Goal: Communication & Community: Answer question/provide support

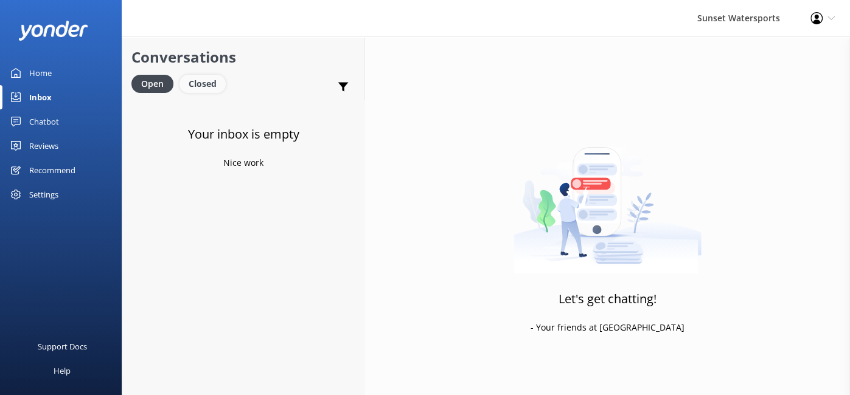
click at [201, 85] on div "Closed" at bounding box center [202, 84] width 46 height 18
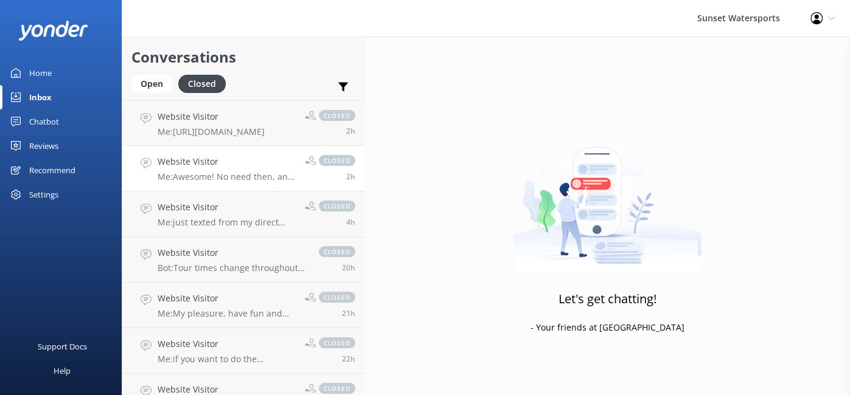
click at [279, 172] on p "Me: Awesome! No need then, and you can also do multiple turns on the jetskis as…" at bounding box center [227, 176] width 138 height 11
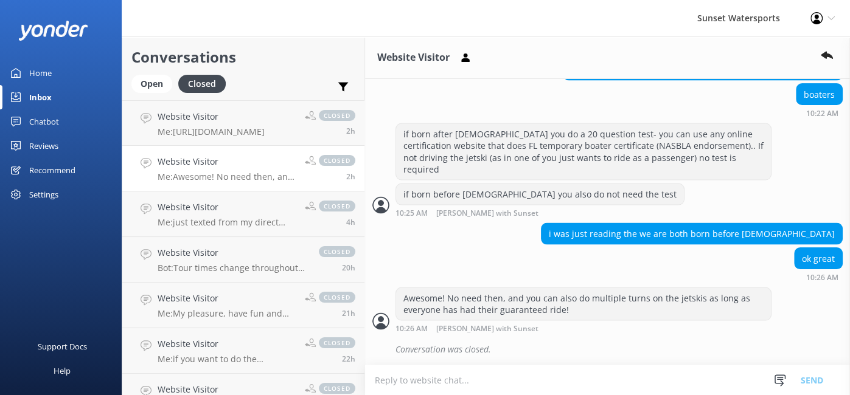
scroll to position [1663, 0]
click at [269, 170] on div "Website Visitor Me: Awesome! No need then, and you can also do multiple turns o…" at bounding box center [227, 168] width 138 height 27
click at [264, 173] on p "Me: Awesome! No need then, and you can also do multiple turns on the jetskis as…" at bounding box center [227, 176] width 138 height 11
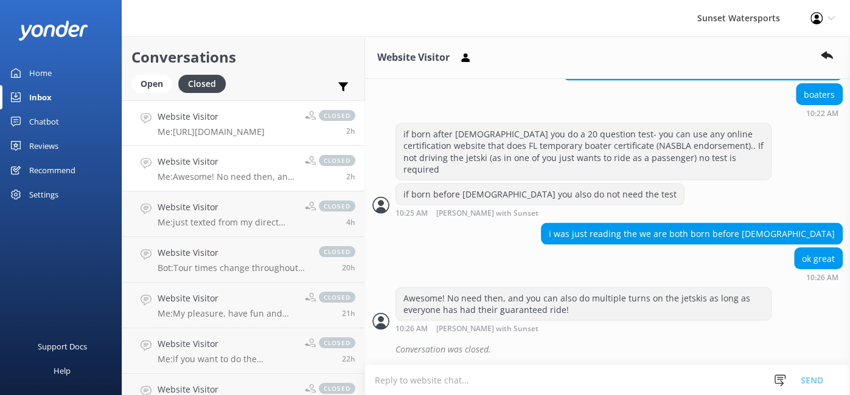
click at [265, 133] on p "Me: [URL][DOMAIN_NAME]" at bounding box center [211, 131] width 107 height 11
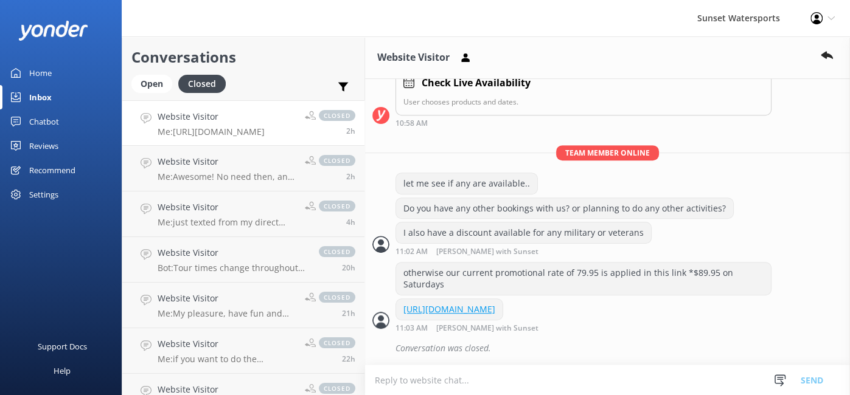
scroll to position [471, 0]
click at [152, 82] on div "Open" at bounding box center [151, 84] width 41 height 18
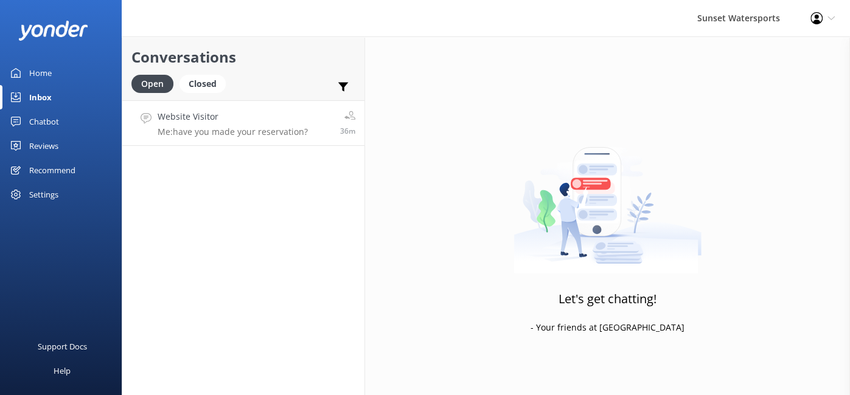
click at [291, 138] on link "Website Visitor Me: have you made your reservation? 36m" at bounding box center [243, 123] width 242 height 46
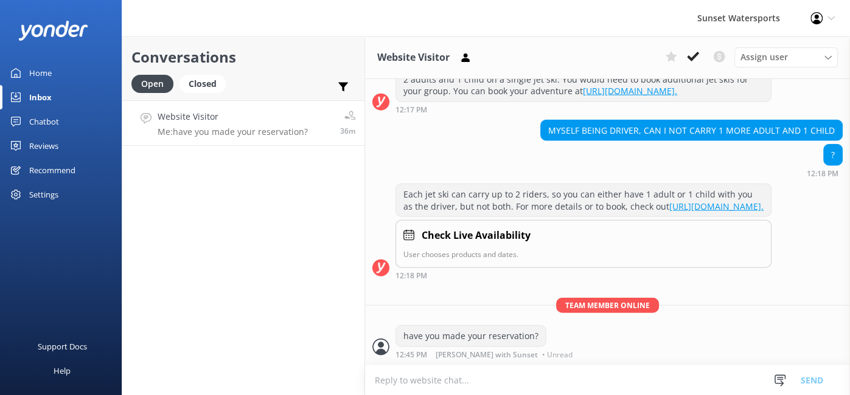
scroll to position [8509, 0]
click at [202, 83] on div "Closed" at bounding box center [202, 84] width 46 height 18
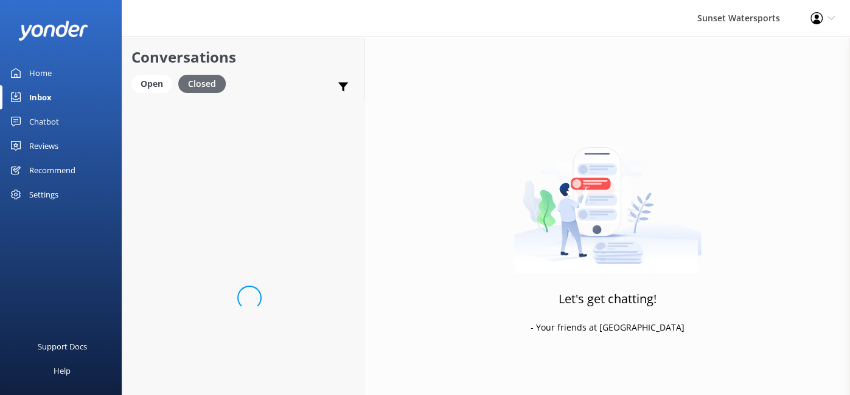
click at [202, 83] on div "Closed" at bounding box center [201, 84] width 47 height 18
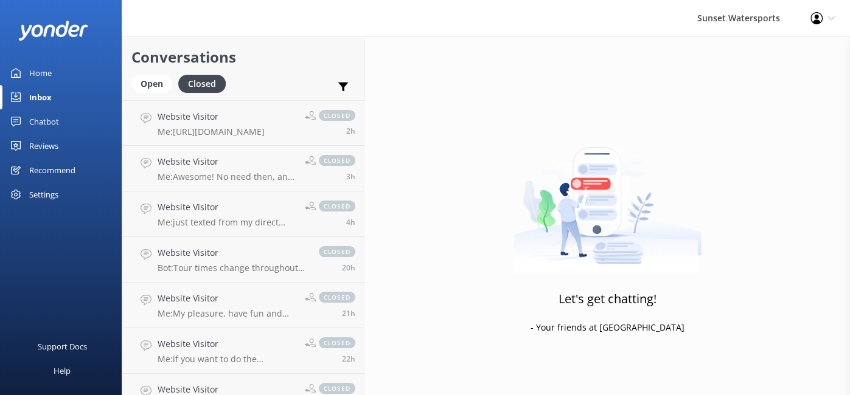
click at [36, 95] on div "Inbox" at bounding box center [40, 97] width 23 height 24
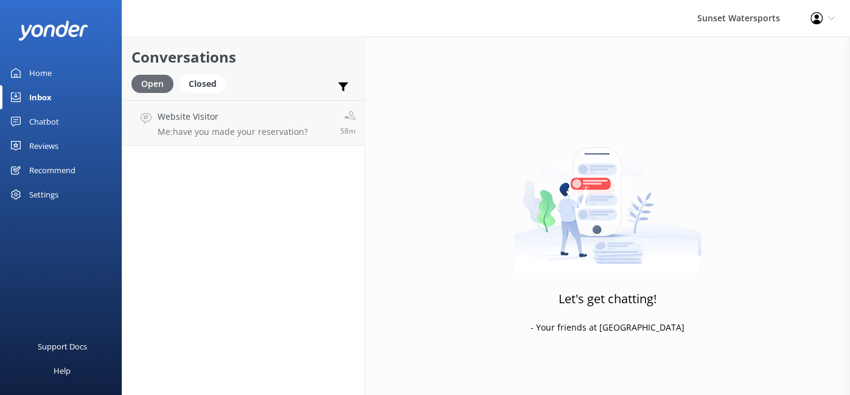
click at [147, 86] on div "Open" at bounding box center [152, 84] width 42 height 18
